Goal: Answer question/provide support

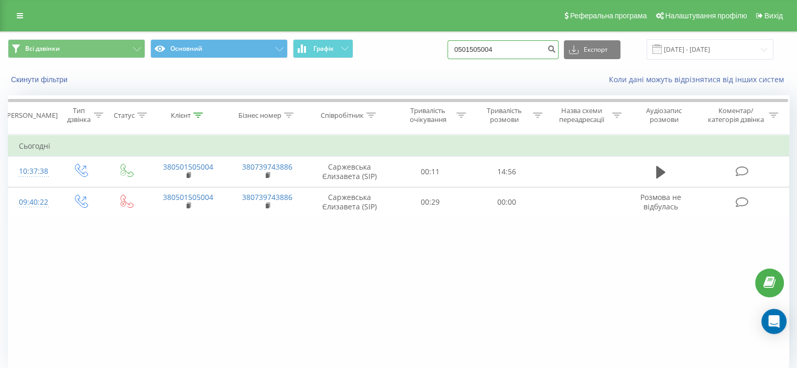
click at [486, 47] on input "0501505004" at bounding box center [502, 49] width 111 height 19
paste input "633165636"
type input "0633165636"
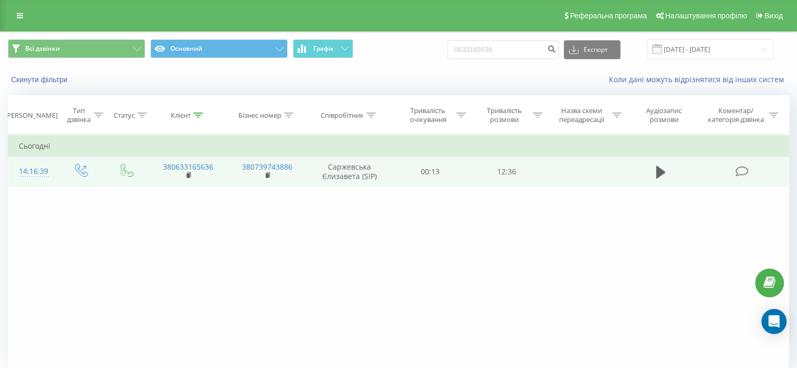
click at [740, 171] on icon at bounding box center [741, 171] width 13 height 11
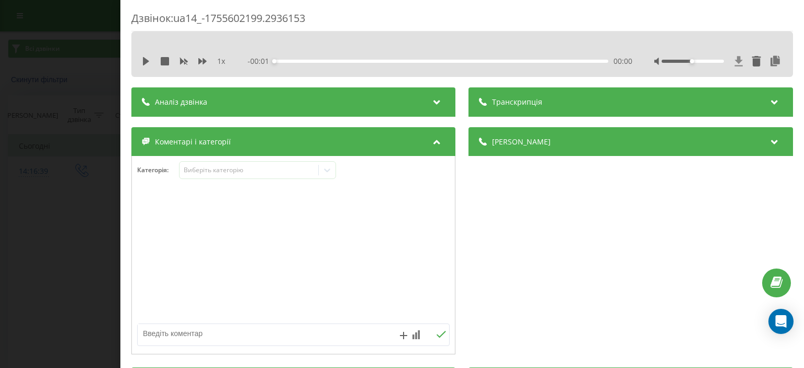
click at [735, 60] on icon at bounding box center [739, 61] width 8 height 10
click at [142, 62] on icon at bounding box center [146, 61] width 8 height 8
click at [149, 59] on icon at bounding box center [148, 61] width 2 height 8
click at [334, 17] on div "Дзвінок : ua14_-1755602199.2936153" at bounding box center [462, 21] width 662 height 20
click at [735, 58] on icon at bounding box center [739, 61] width 9 height 10
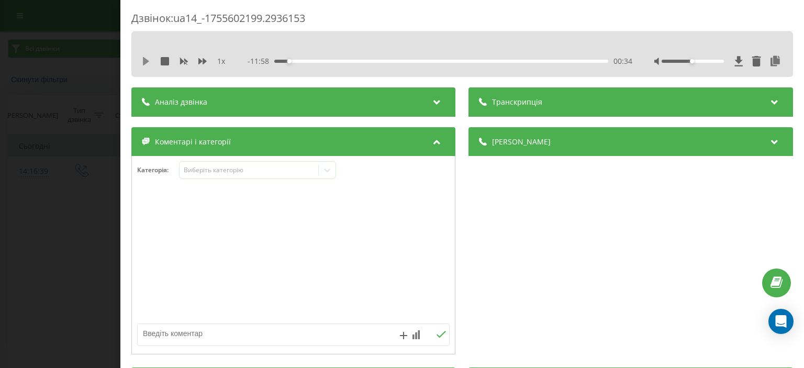
click at [147, 60] on icon at bounding box center [146, 61] width 6 height 8
click at [677, 60] on div at bounding box center [693, 61] width 62 height 3
